Goal: Task Accomplishment & Management: Manage account settings

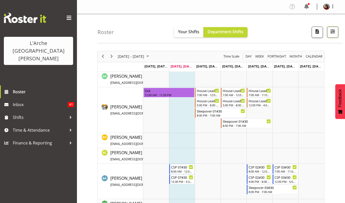
click at [331, 32] on span "button" at bounding box center [332, 31] width 7 height 7
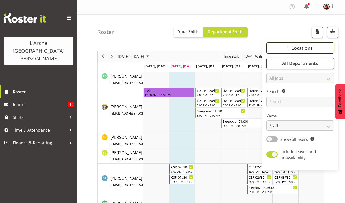
click at [310, 48] on span "1 Locations" at bounding box center [299, 48] width 25 height 6
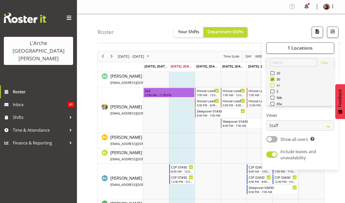
click at [273, 85] on span at bounding box center [272, 86] width 4 height 4
click at [273, 85] on input "41" at bounding box center [271, 85] width 3 height 3
checkbox input "true"
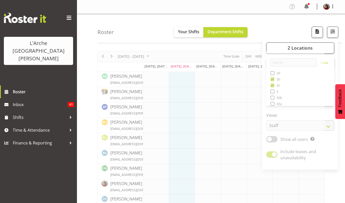
click at [278, 29] on div "Roster Your Shifts Department Shifts 2 Locations Clear 20 30 41 5 56b 65a 73 Ar…" at bounding box center [219, 28] width 245 height 29
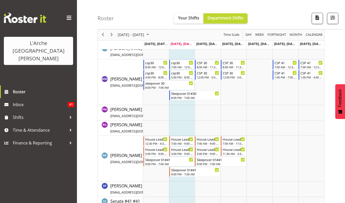
scroll to position [454, 0]
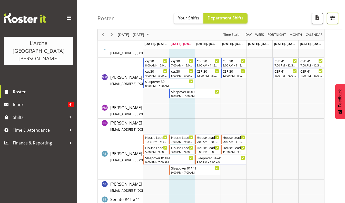
click at [333, 18] on span "button" at bounding box center [332, 17] width 7 height 7
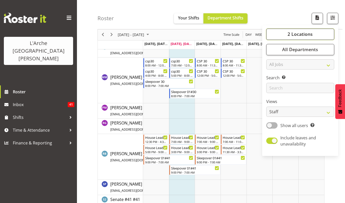
click at [309, 34] on span "2 Locations" at bounding box center [299, 34] width 25 height 6
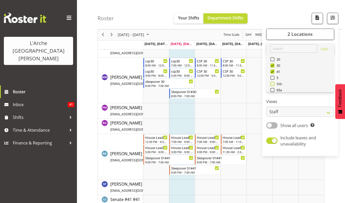
click at [271, 84] on span at bounding box center [272, 84] width 4 height 4
click at [271, 84] on input "56b" at bounding box center [271, 84] width 3 height 3
checkbox input "true"
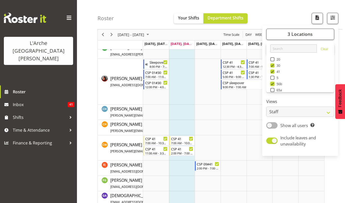
scroll to position [157, 0]
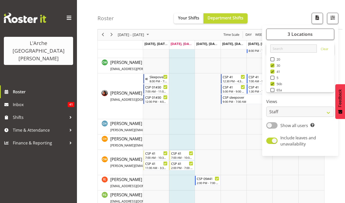
click at [288, 9] on div "Roster Your Shifts Department Shifts 3 Locations Clear 20 30 41 5 56b 65a 73 Ar…" at bounding box center [219, 14] width 245 height 29
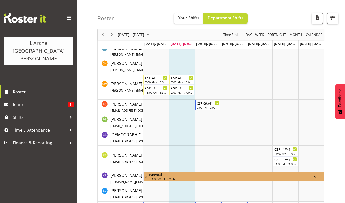
scroll to position [203, 0]
